Goal: Task Accomplishment & Management: Complete application form

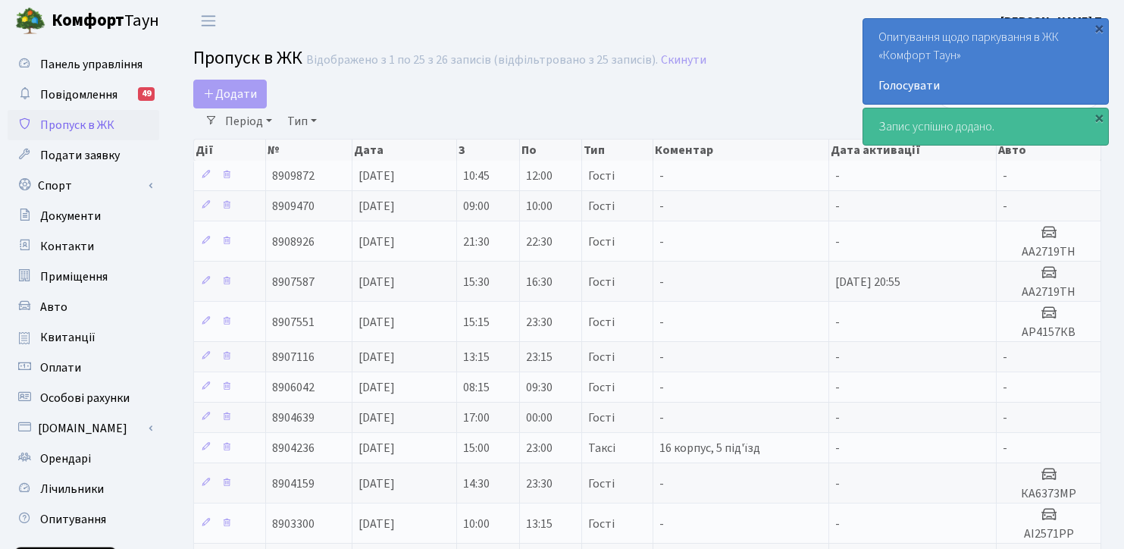
select select "25"
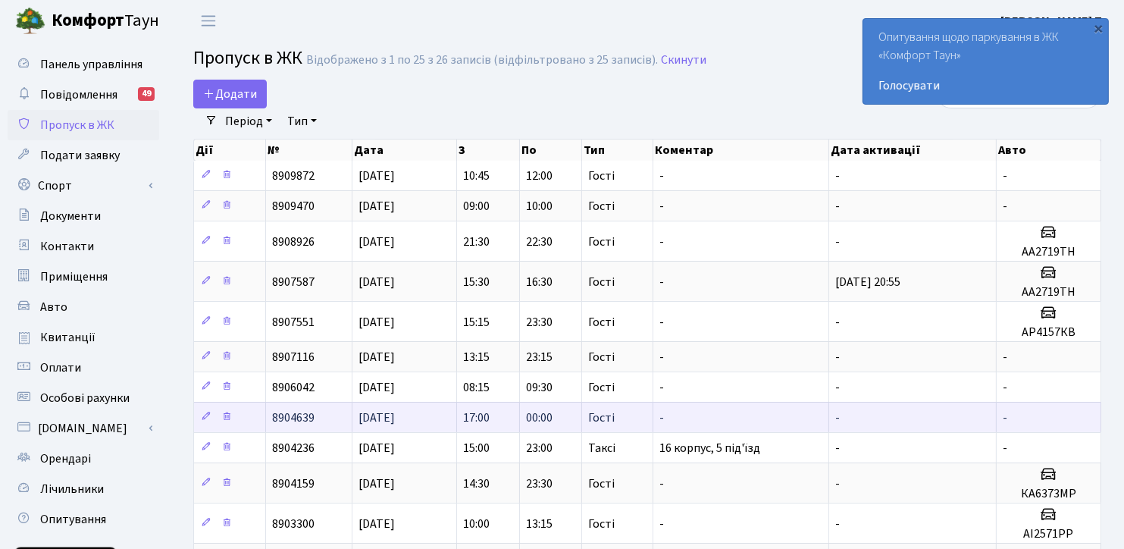
scroll to position [76, 0]
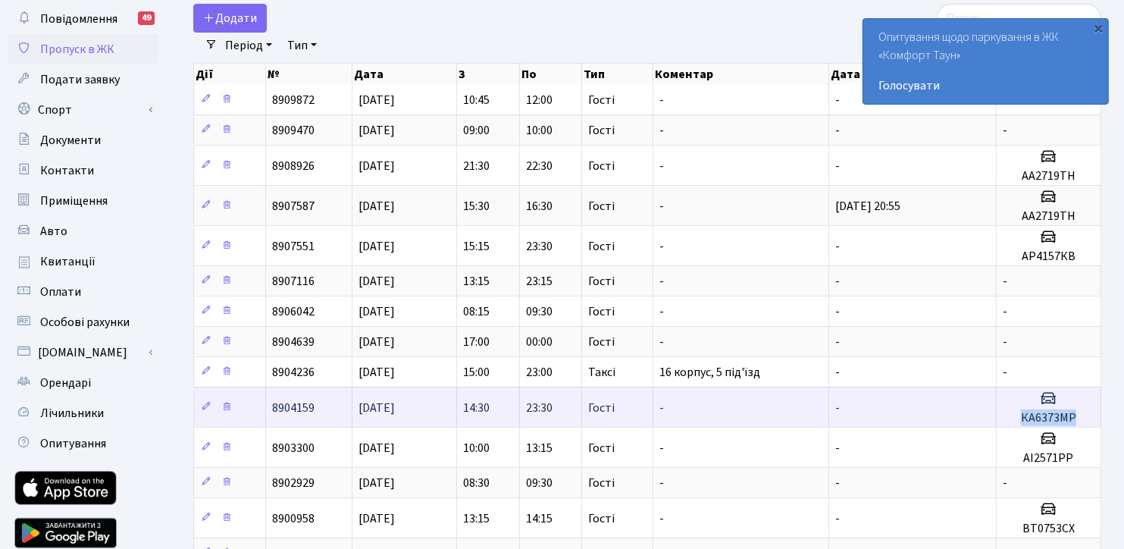
drag, startPoint x: 1020, startPoint y: 415, endPoint x: 1075, endPoint y: 415, distance: 55.3
click at [1075, 415] on h5 "КА6373МР" at bounding box center [1049, 418] width 92 height 14
copy h5 "КА6373МР"
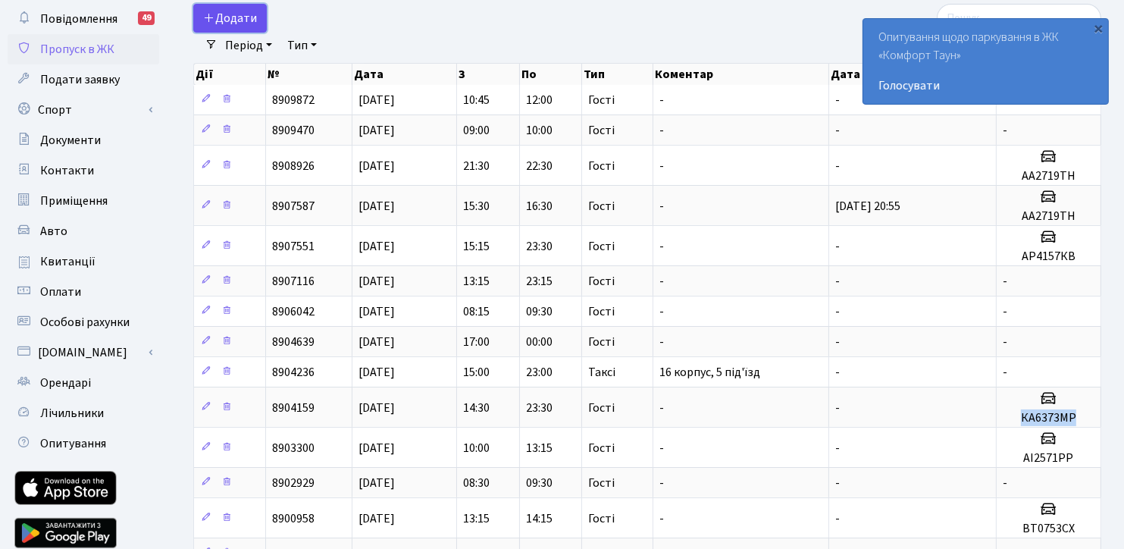
click at [251, 18] on span "Додати" at bounding box center [230, 18] width 54 height 17
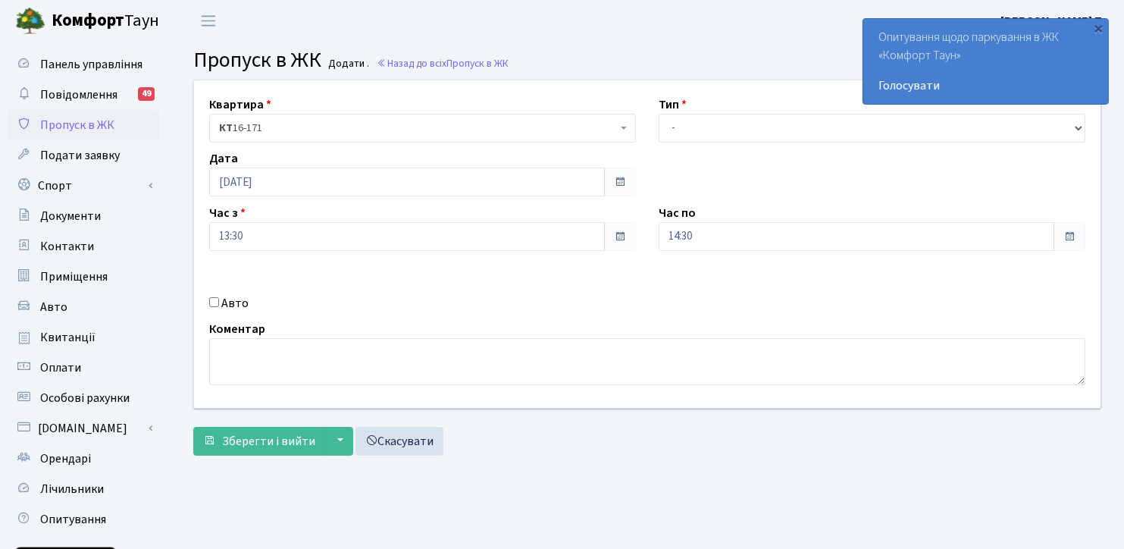
select select "3"
click at [659, 114] on select "- Доставка Таксі Гості Сервіс" at bounding box center [872, 128] width 427 height 29
click at [212, 299] on input "Авто" at bounding box center [214, 302] width 10 height 10
checkbox input "true"
paste input "КА6373МР"
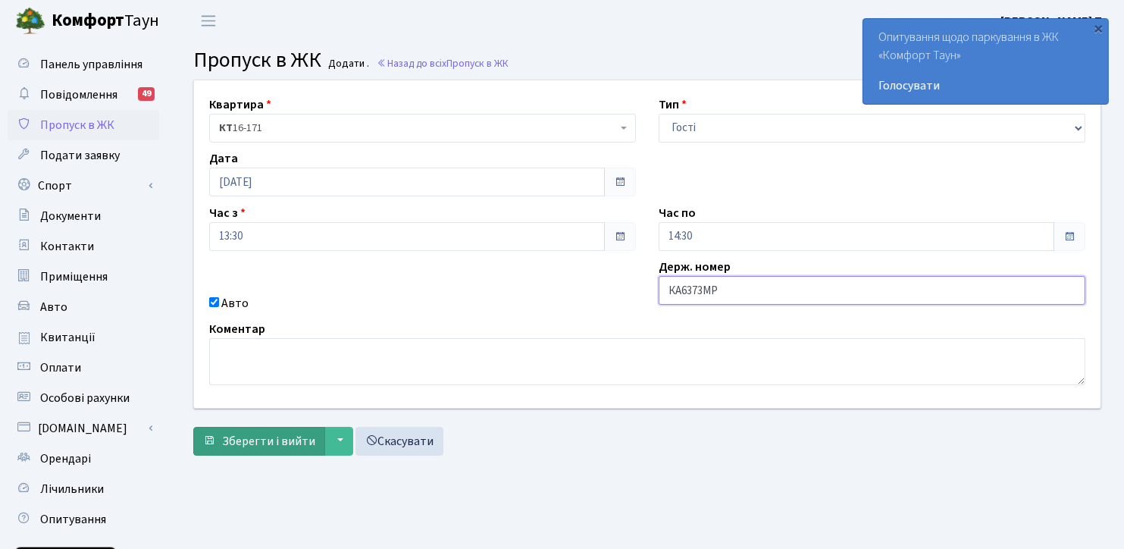
type input "КА6373МР"
click at [273, 440] on span "Зберегти і вийти" at bounding box center [268, 441] width 93 height 17
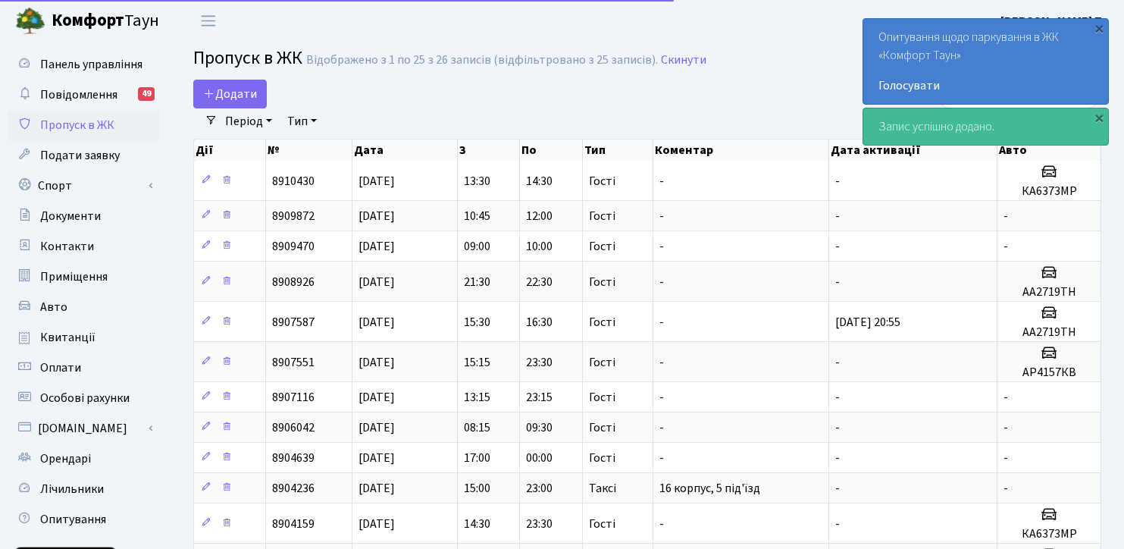
select select "25"
